Goal: Transaction & Acquisition: Purchase product/service

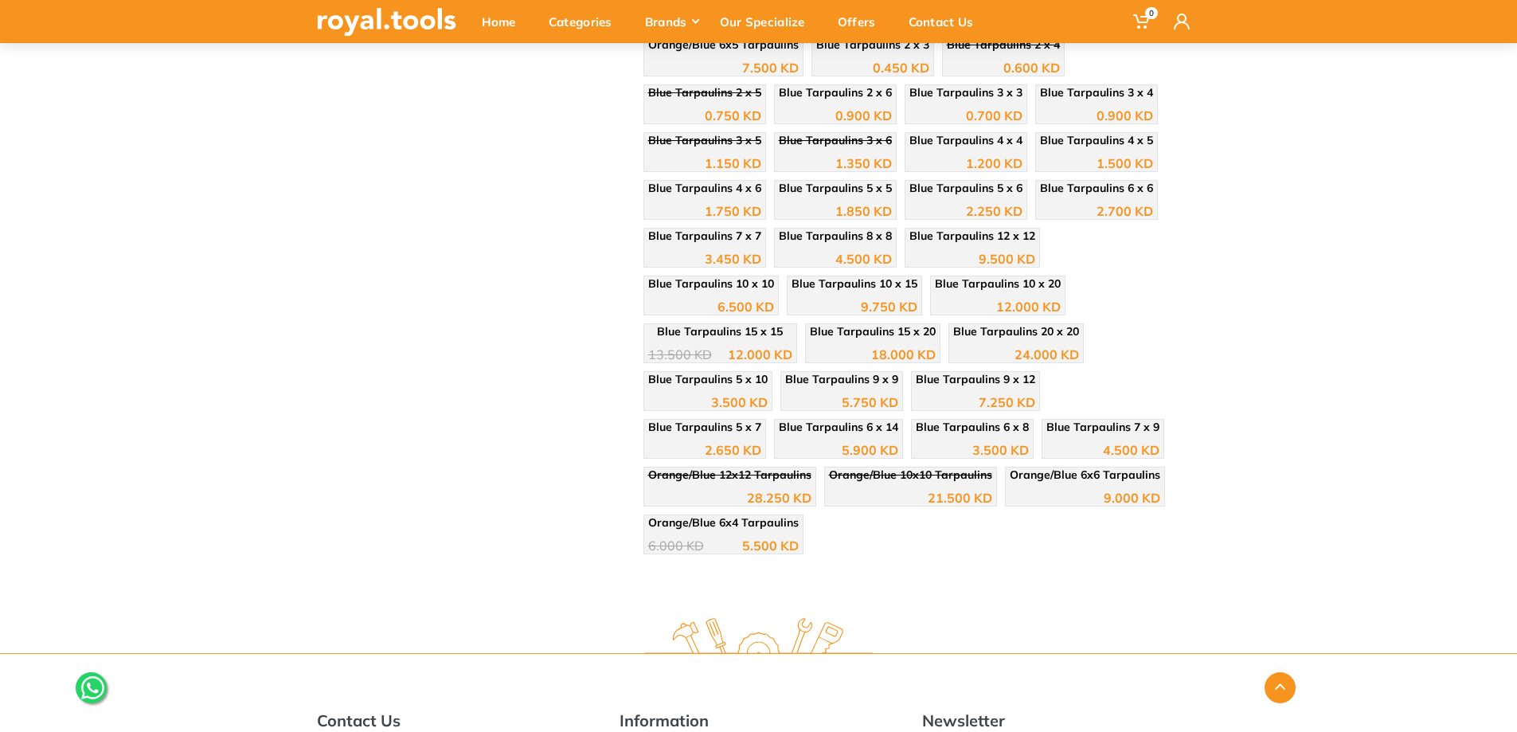
scroll to position [480, 0]
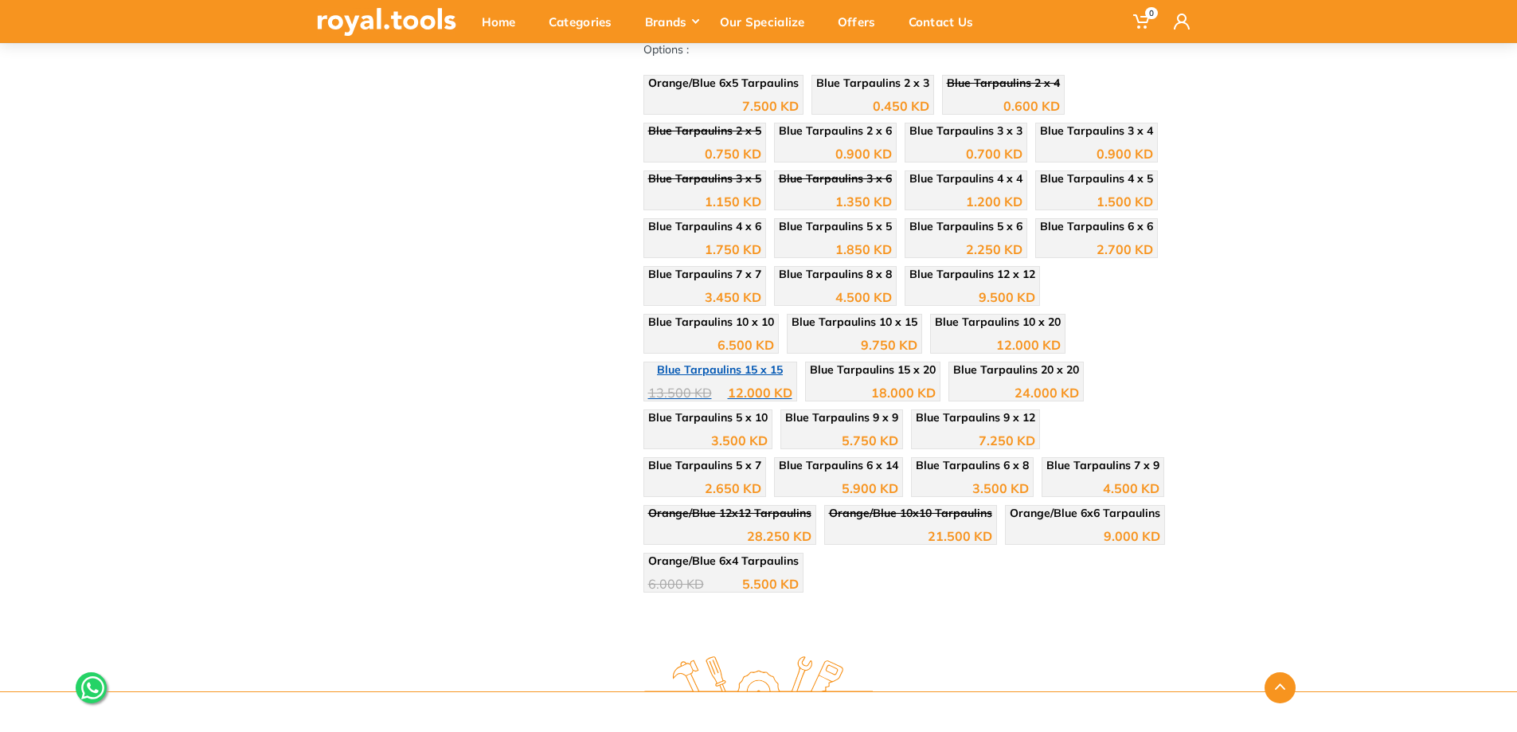
click at [738, 389] on div "12.000 KD" at bounding box center [760, 392] width 65 height 13
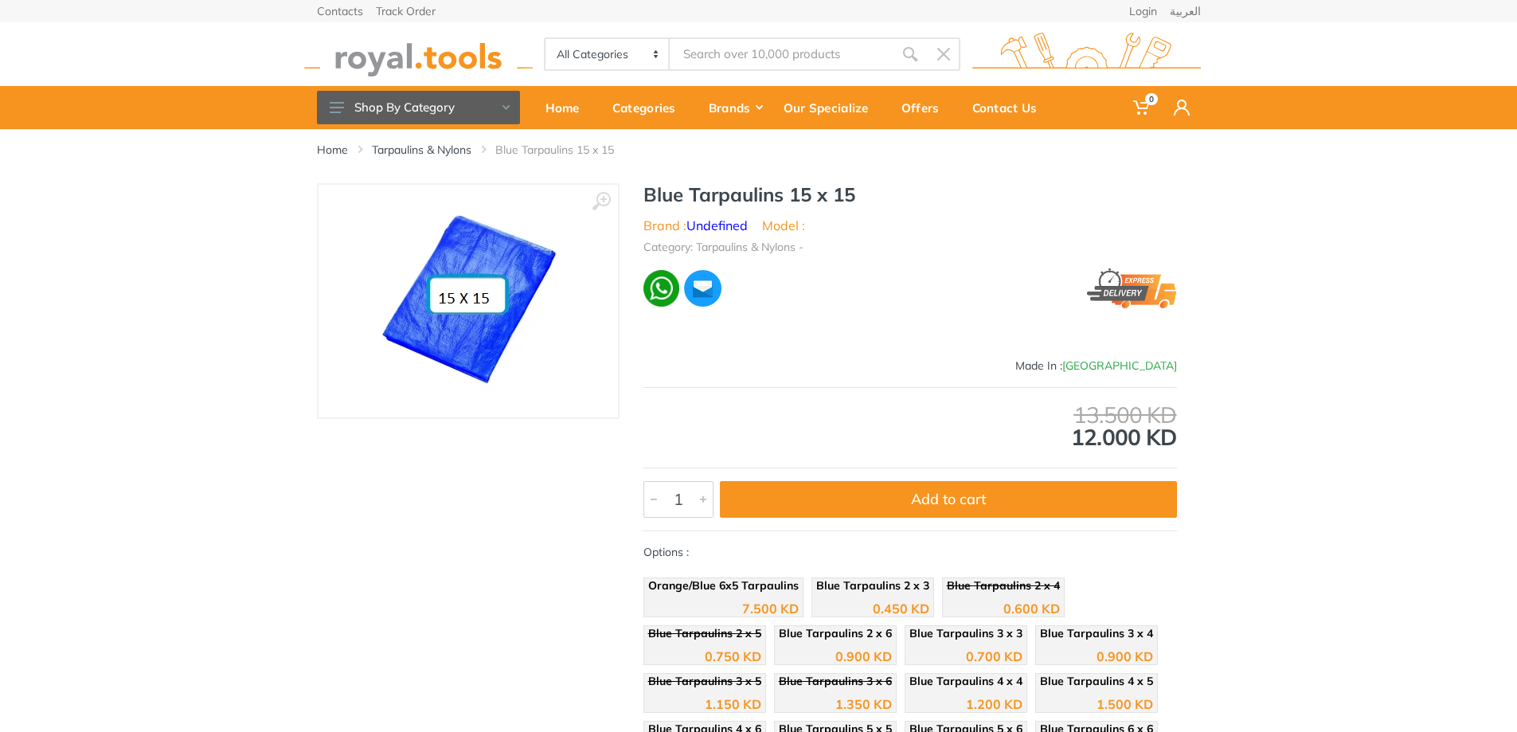
click at [498, 294] on img at bounding box center [468, 300] width 199 height 199
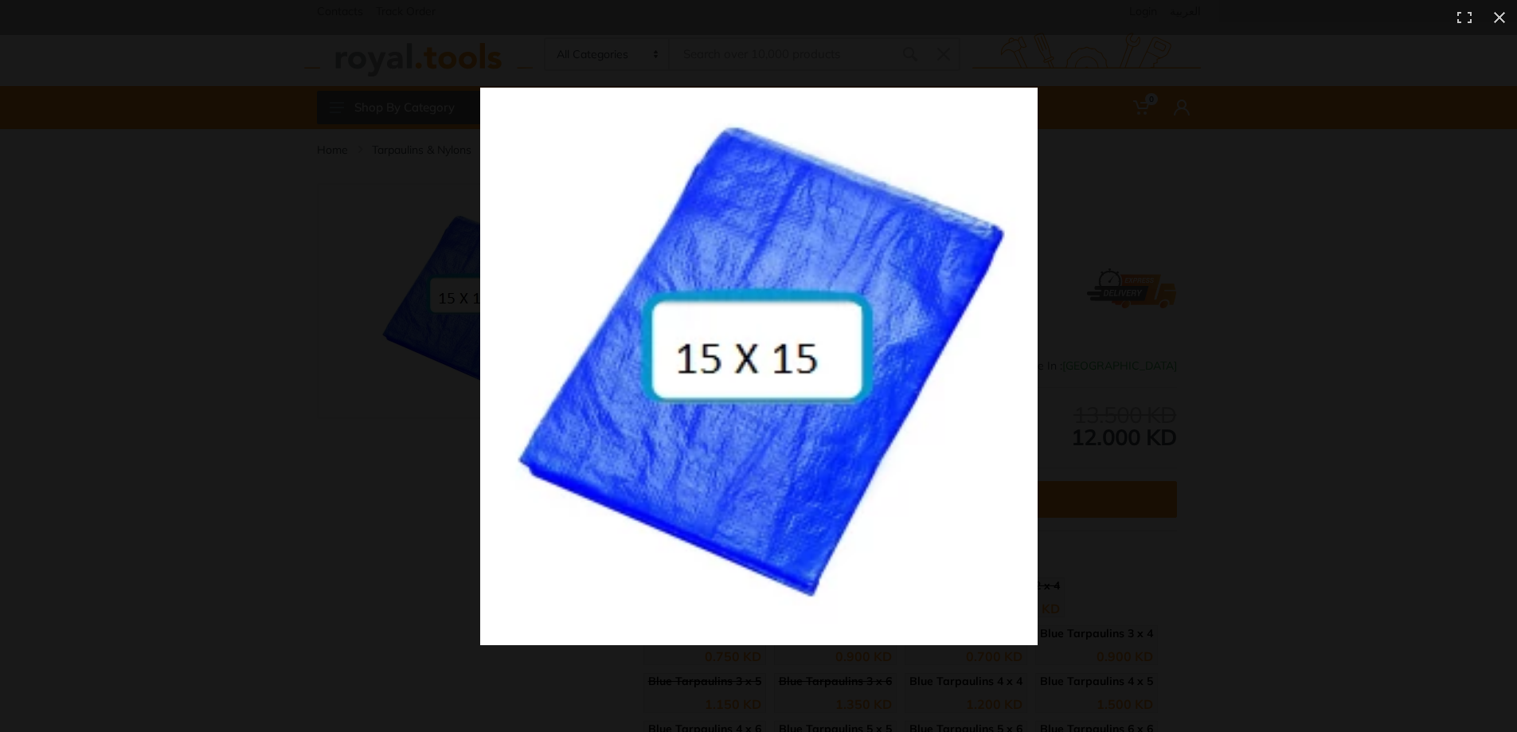
click at [873, 315] on img at bounding box center [758, 366] width 557 height 557
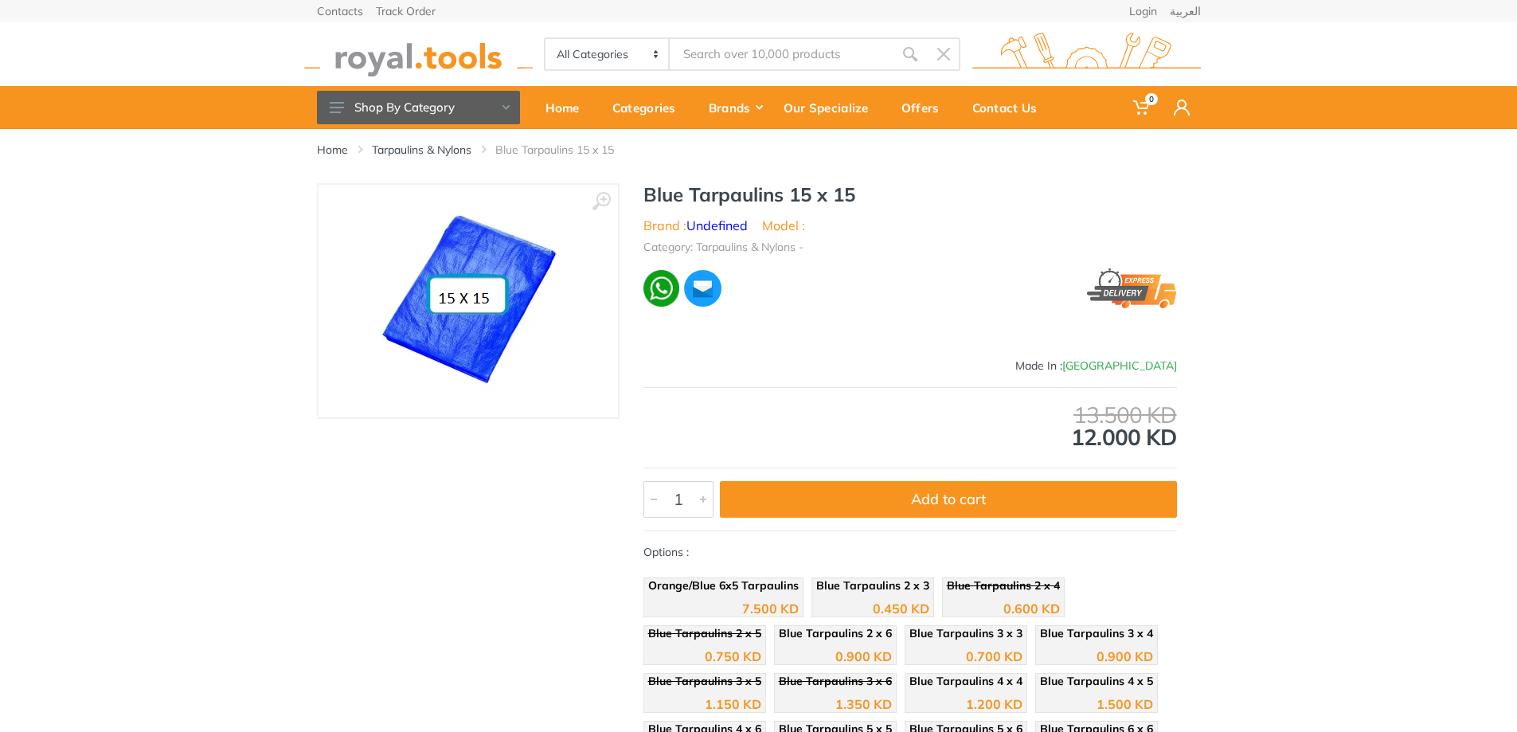
click at [497, 282] on img at bounding box center [468, 300] width 199 height 199
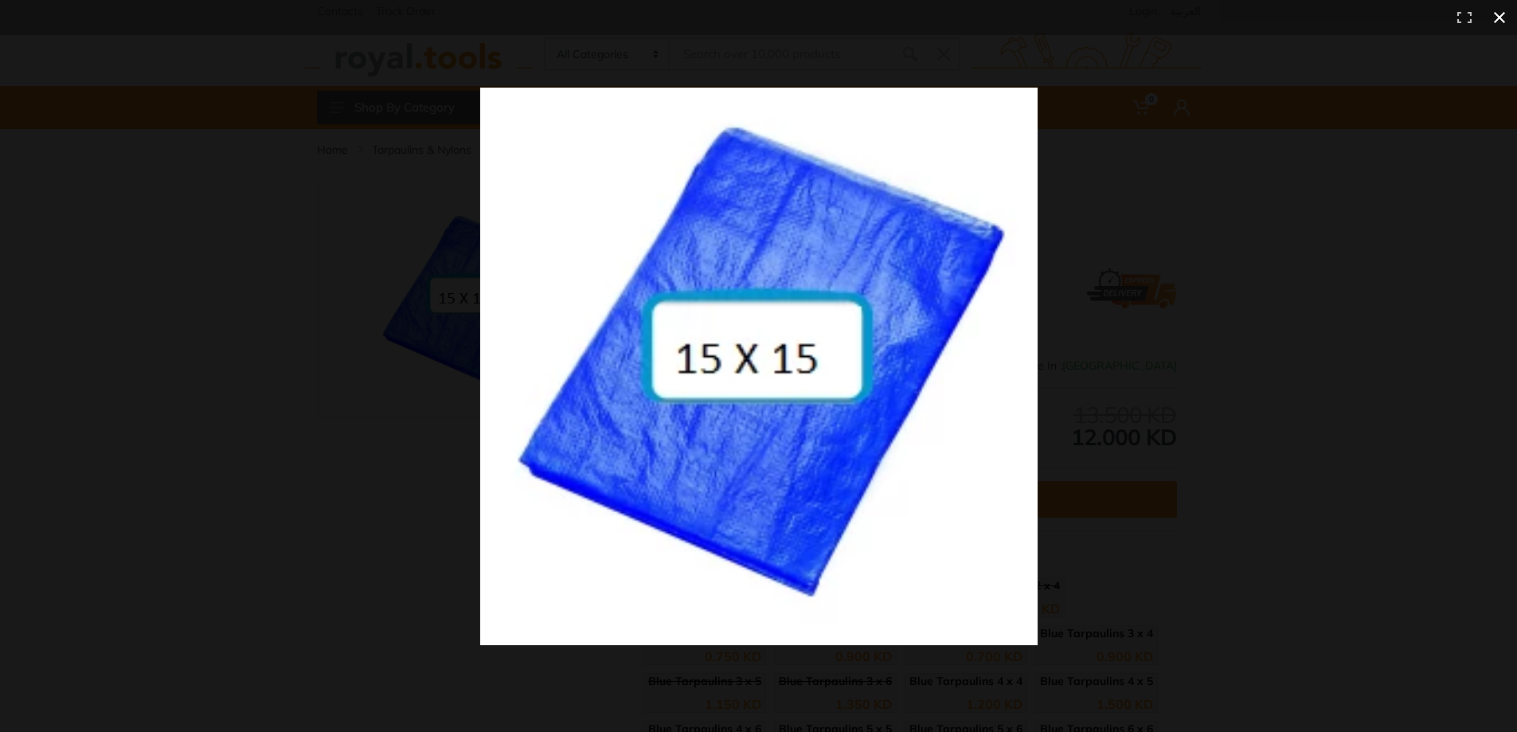
click at [448, 80] on div at bounding box center [758, 366] width 1517 height 732
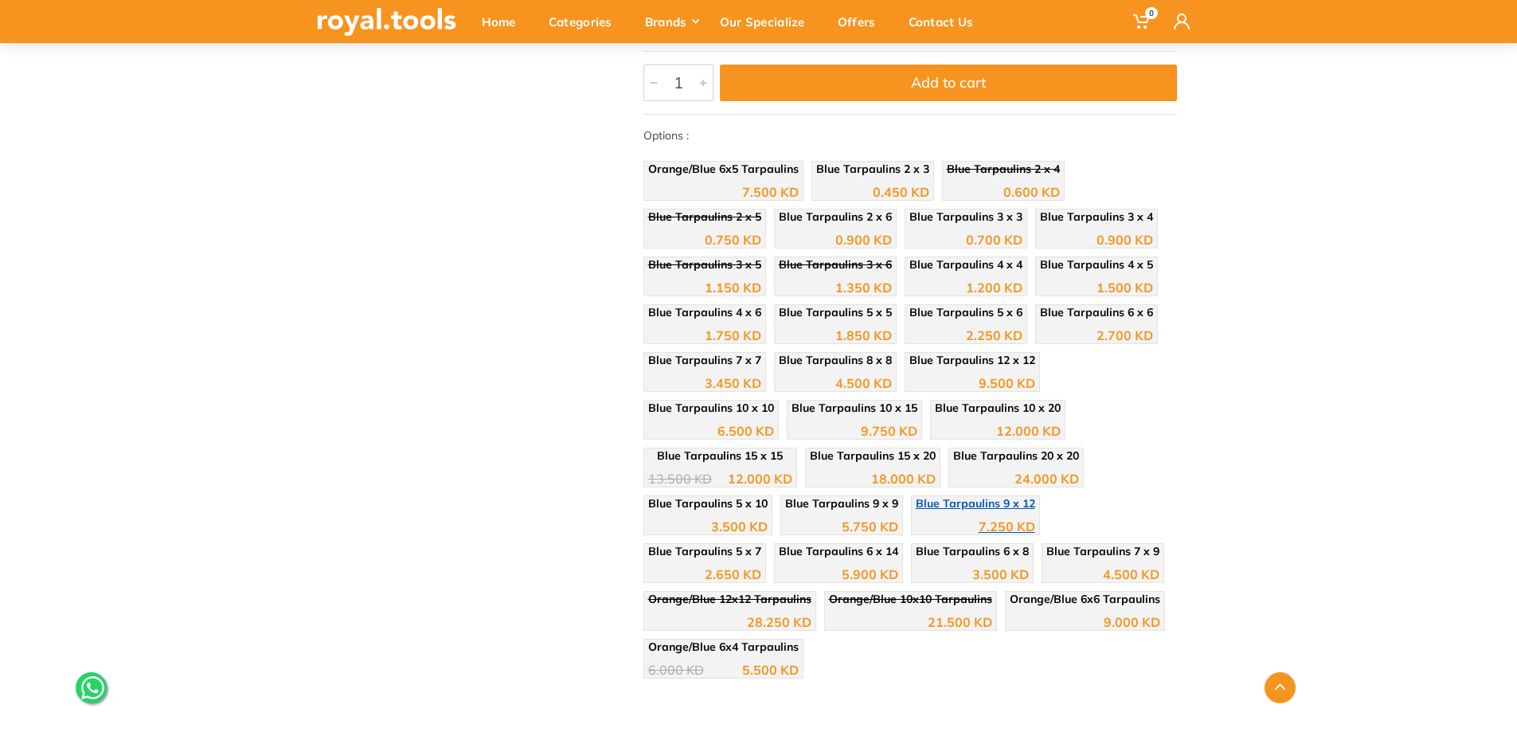
scroll to position [398, 0]
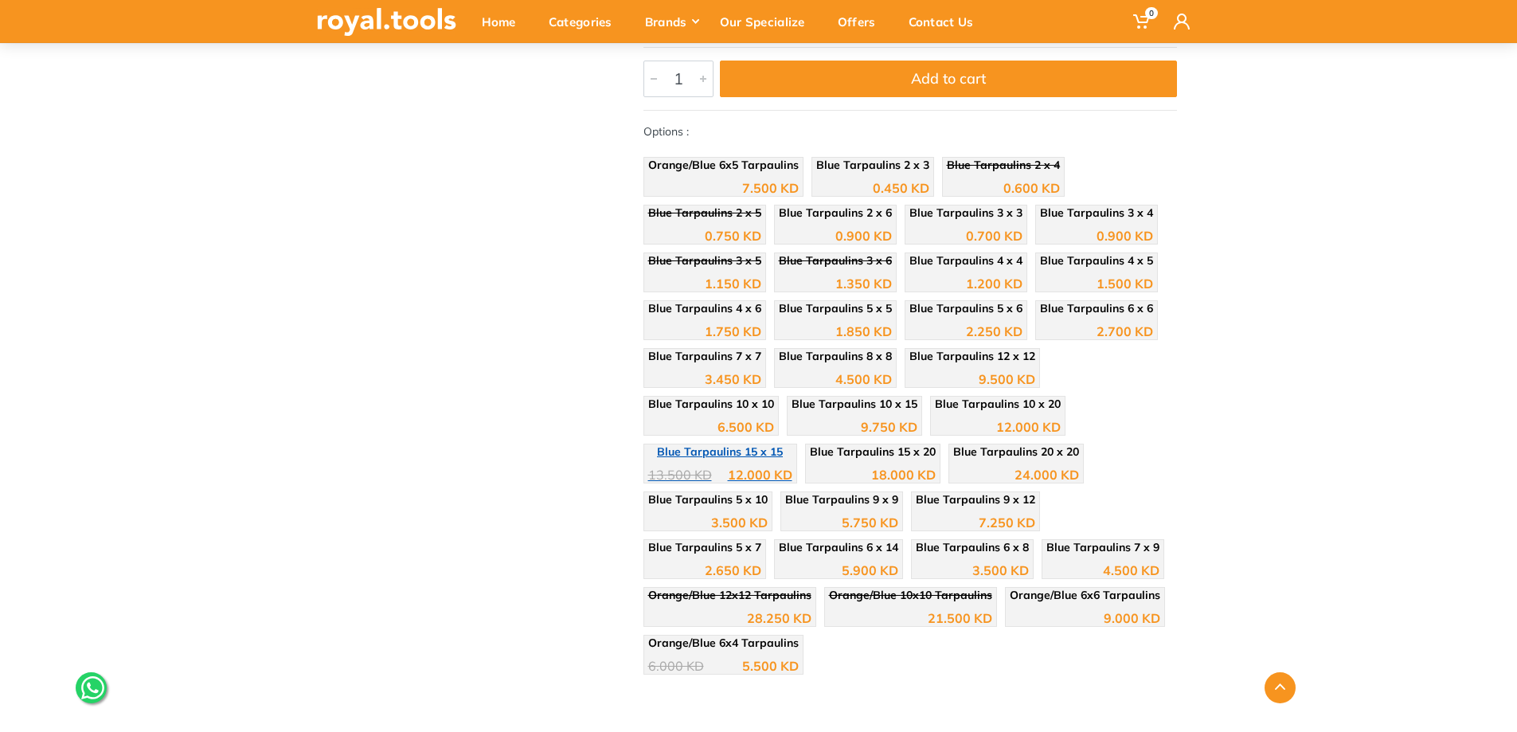
click at [749, 481] on div "12.000 KD" at bounding box center [760, 474] width 65 height 13
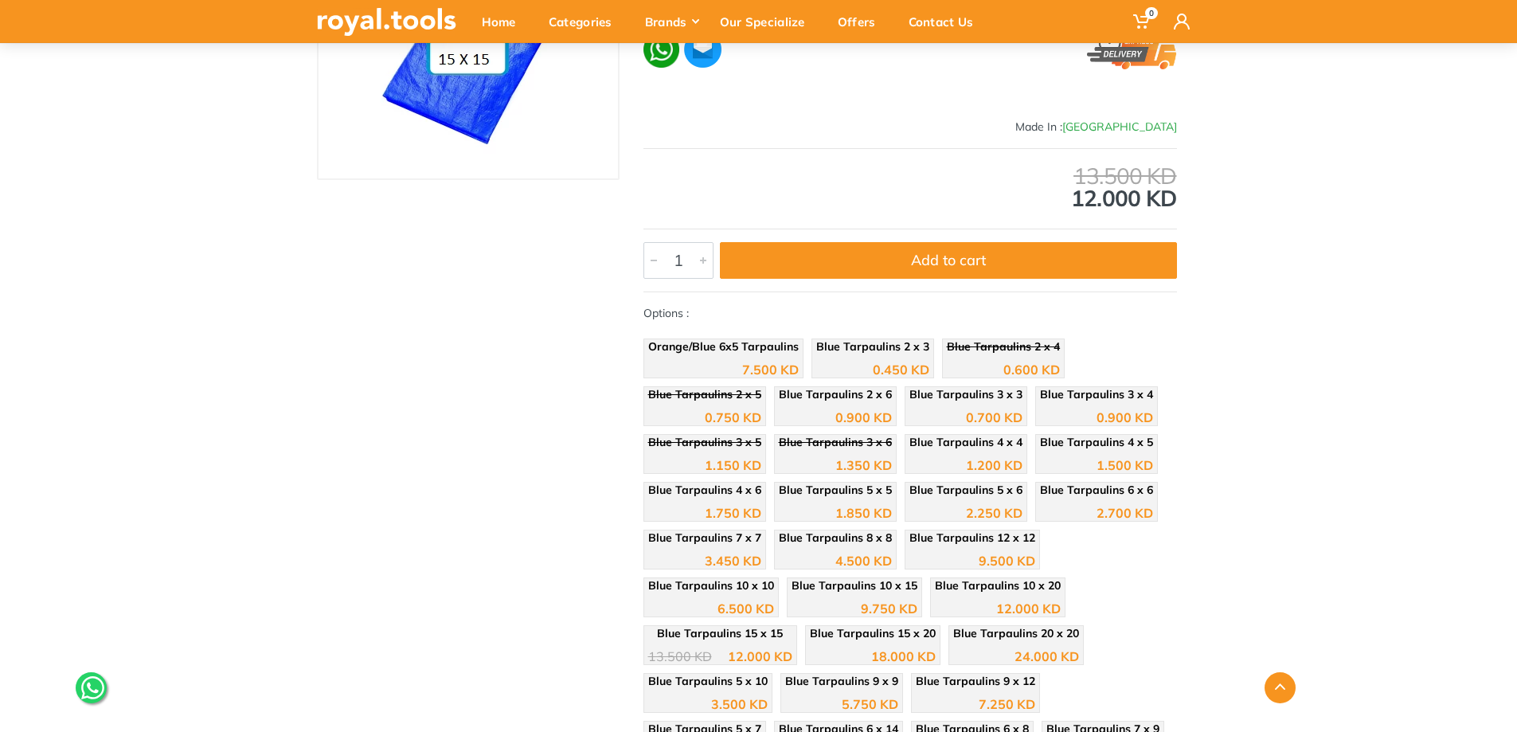
scroll to position [478, 0]
